Goal: Transaction & Acquisition: Purchase product/service

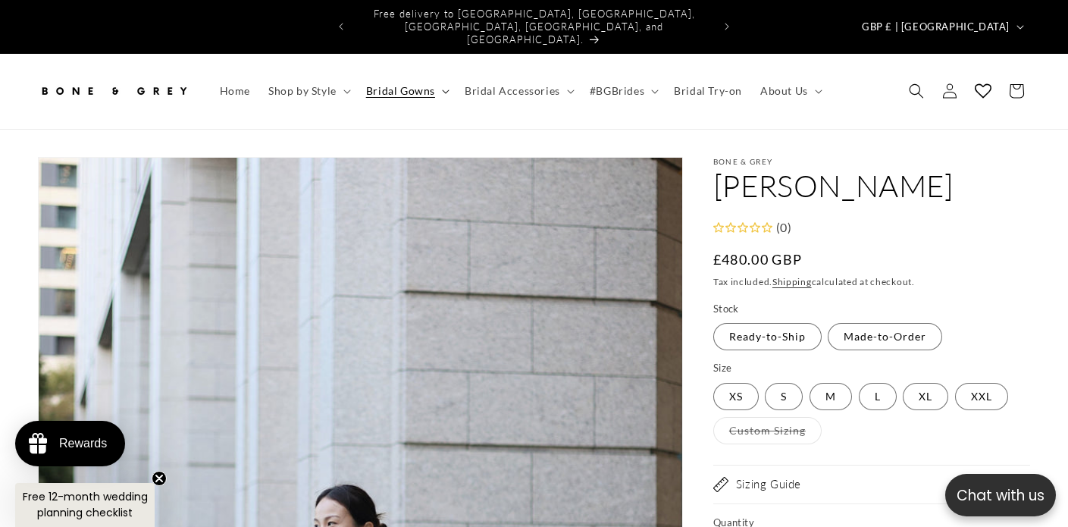
click at [412, 84] on span "Bridal Gowns" at bounding box center [400, 91] width 69 height 14
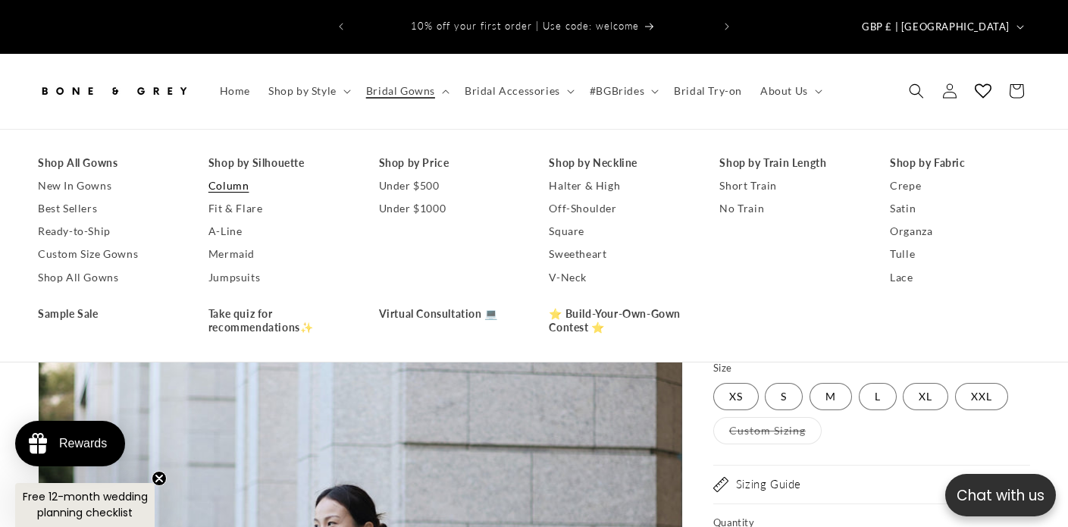
click at [231, 174] on link "Column" at bounding box center [278, 185] width 140 height 23
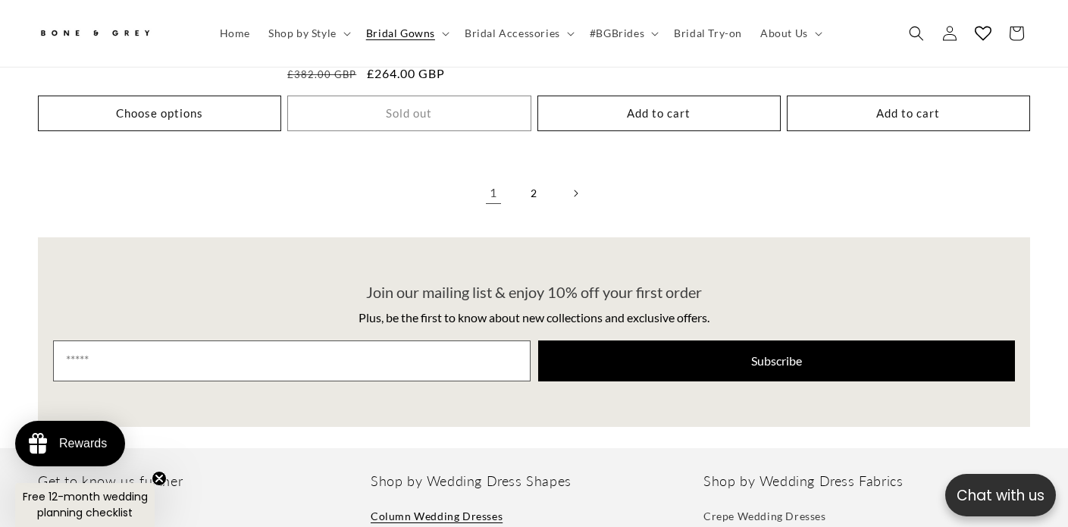
scroll to position [3416, 0]
